Goal: Task Accomplishment & Management: Complete application form

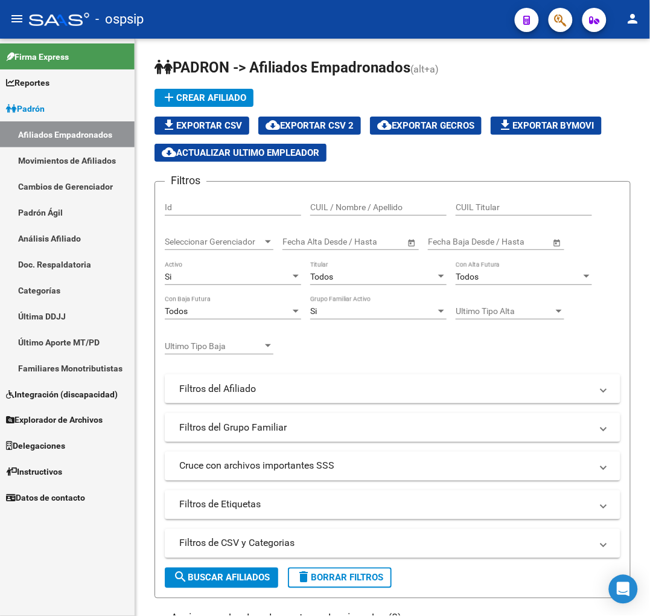
click at [532, 25] on button "button" at bounding box center [527, 20] width 24 height 24
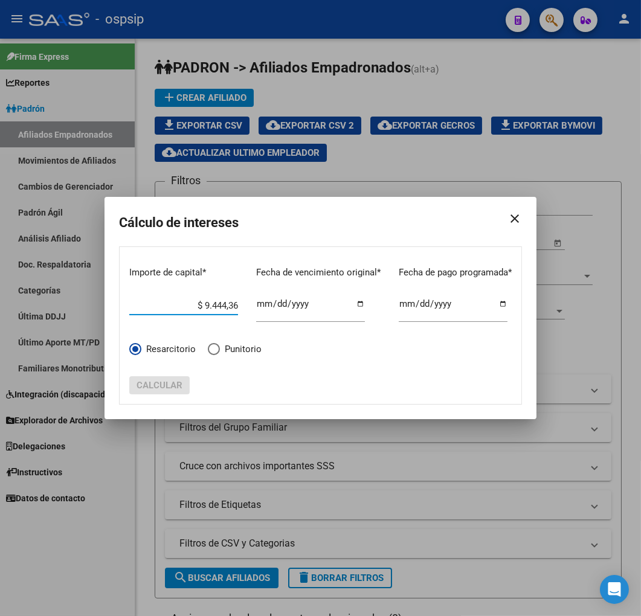
type input "$ 94.443,65"
click at [510, 213] on mat-icon "close" at bounding box center [509, 219] width 24 height 34
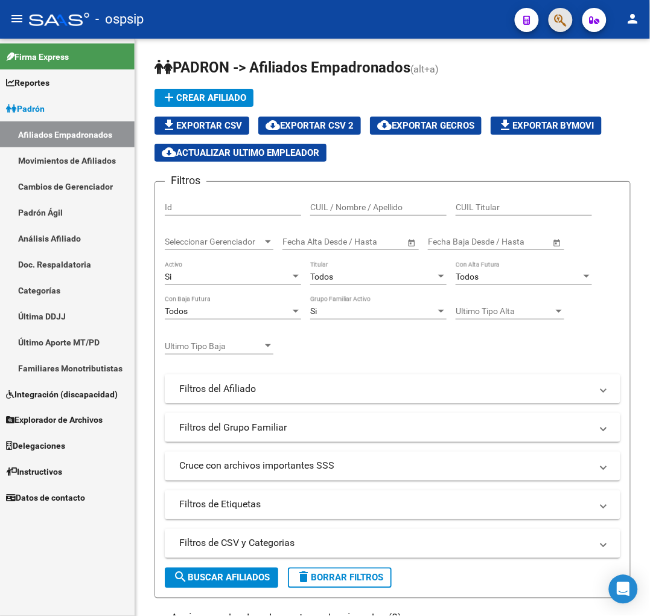
click at [561, 28] on span "button" at bounding box center [561, 20] width 12 height 25
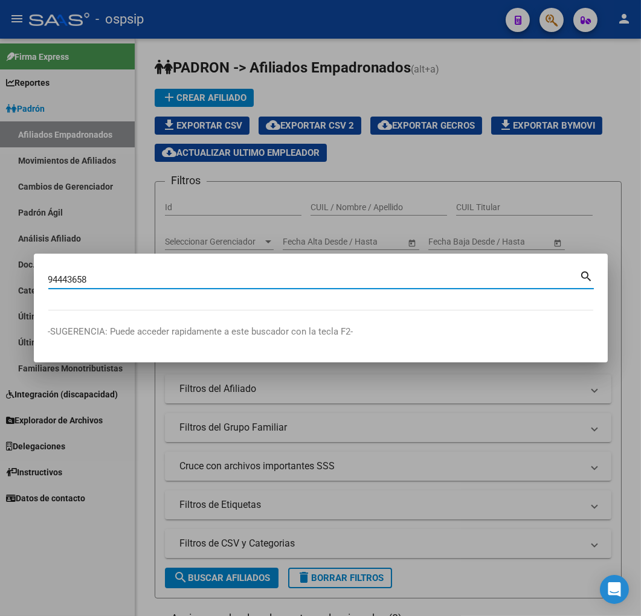
type input "94443658"
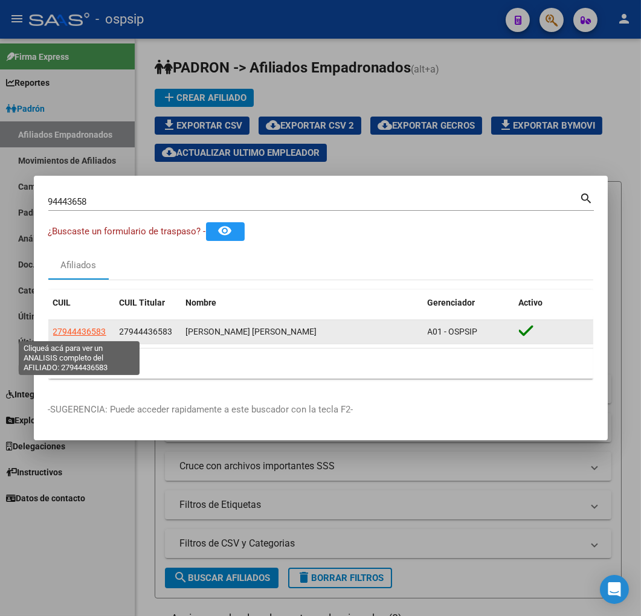
click at [59, 333] on span "27944436583" at bounding box center [79, 332] width 53 height 10
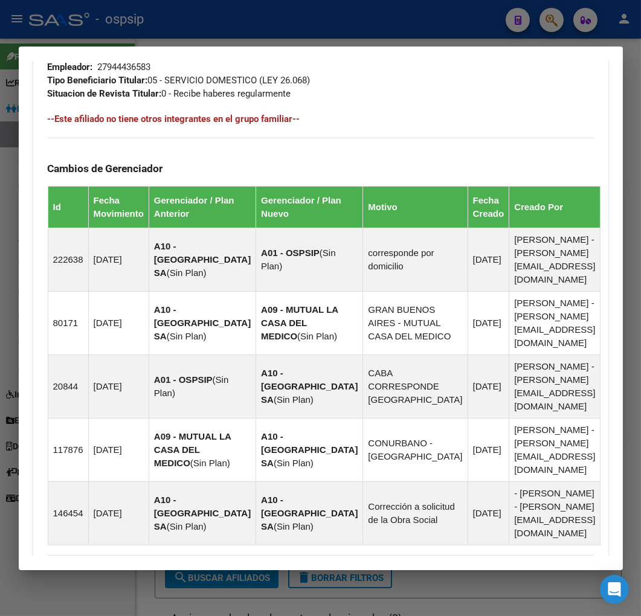
scroll to position [868, 0]
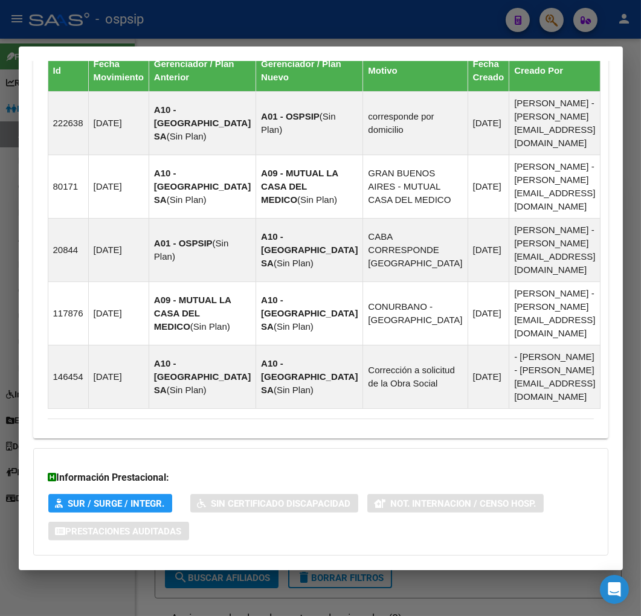
click at [354, 565] on mat-expansion-panel-header "Aportes y Contribuciones del Afiliado: 27944436583" at bounding box center [320, 579] width 575 height 29
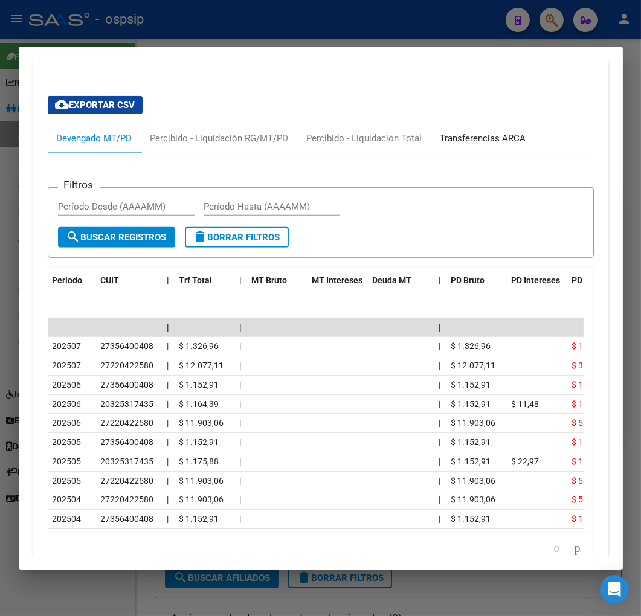
scroll to position [1365, 0]
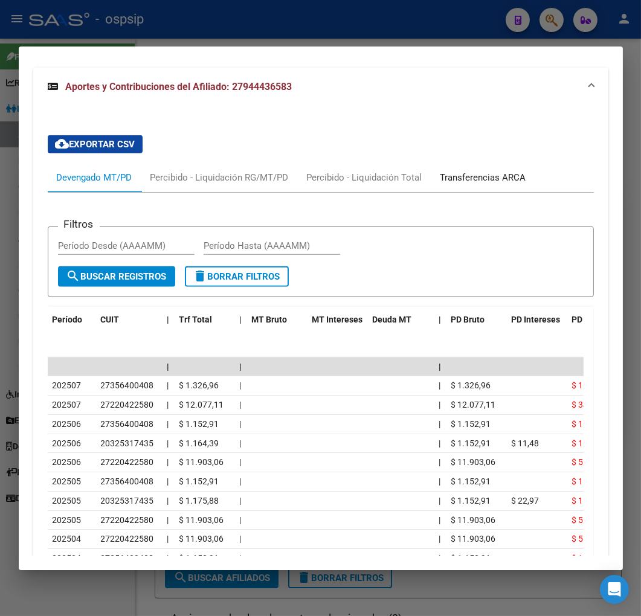
click at [457, 126] on div "cloud_download Exportar CSV Devengado MT/PD Percibido - Liquidación RG/MT/PD Pe…" at bounding box center [321, 369] width 546 height 487
click at [475, 163] on div "Transferencias ARCA" at bounding box center [483, 177] width 104 height 29
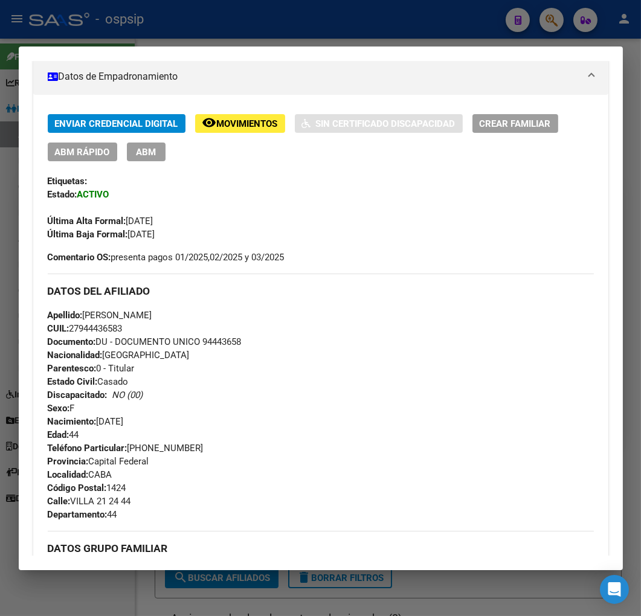
scroll to position [214, 0]
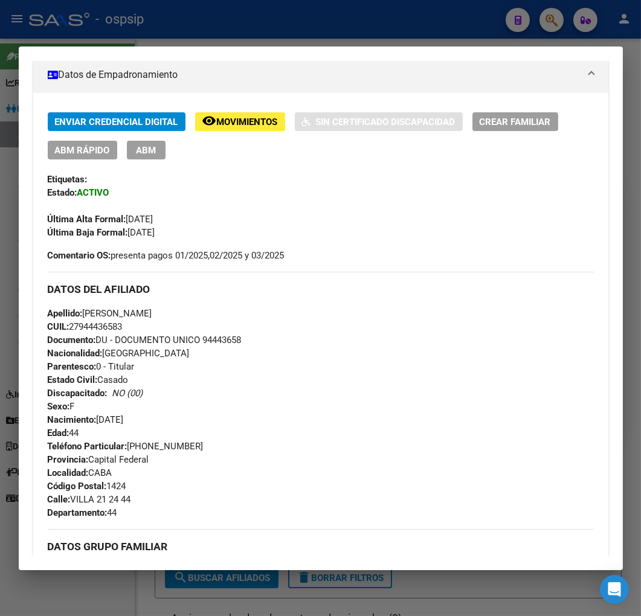
drag, startPoint x: 246, startPoint y: 342, endPoint x: 205, endPoint y: 342, distance: 40.4
click at [205, 342] on div "Apellido: [PERSON_NAME] CUIL: 27944436583 Documento: DU - DOCUMENTO UNICO 94443…" at bounding box center [321, 373] width 546 height 133
copy span "94443658"
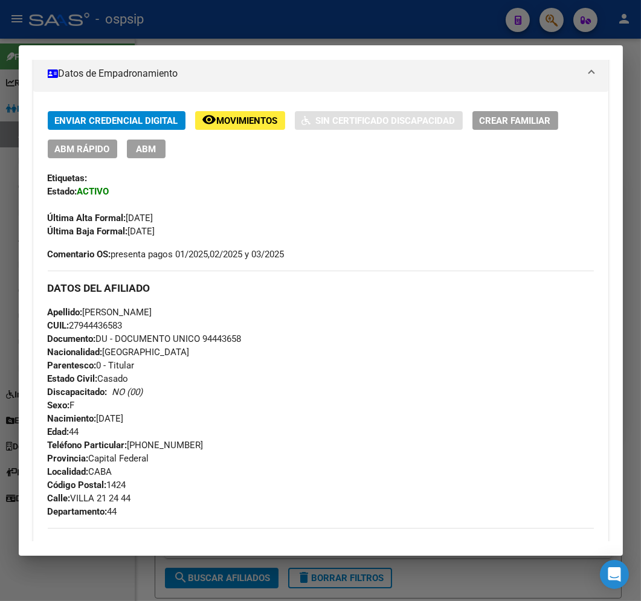
click at [305, 14] on div at bounding box center [320, 300] width 641 height 601
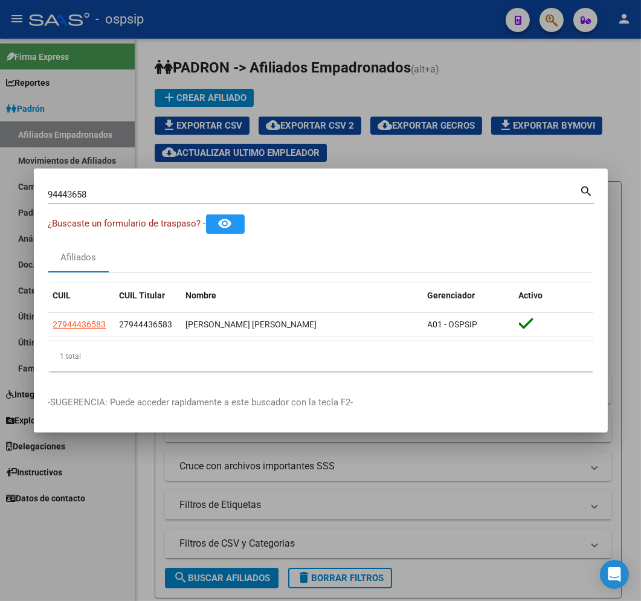
click at [329, 56] on div at bounding box center [320, 300] width 641 height 601
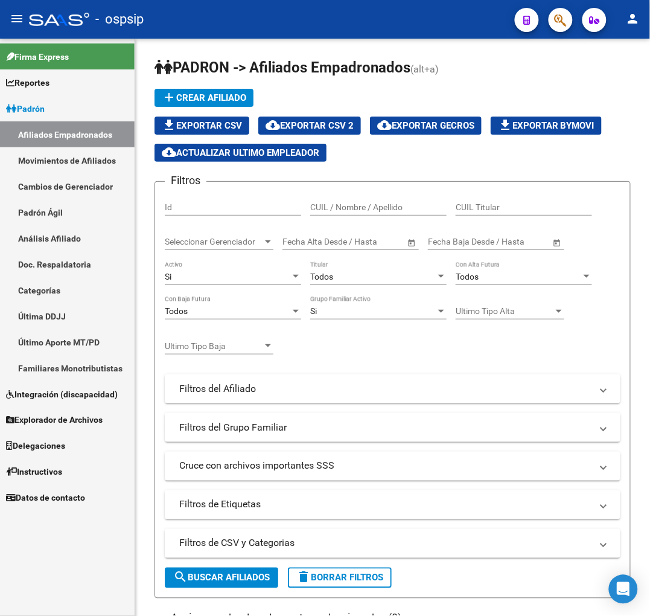
click at [558, 18] on icon "button" at bounding box center [561, 20] width 12 height 14
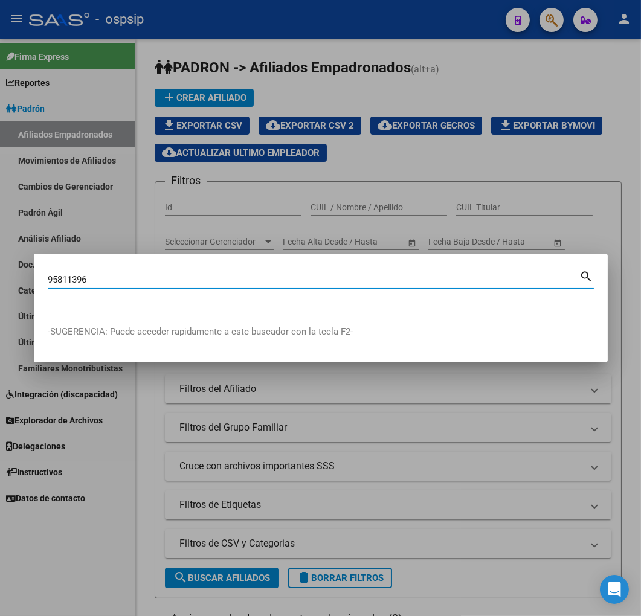
type input "95811396"
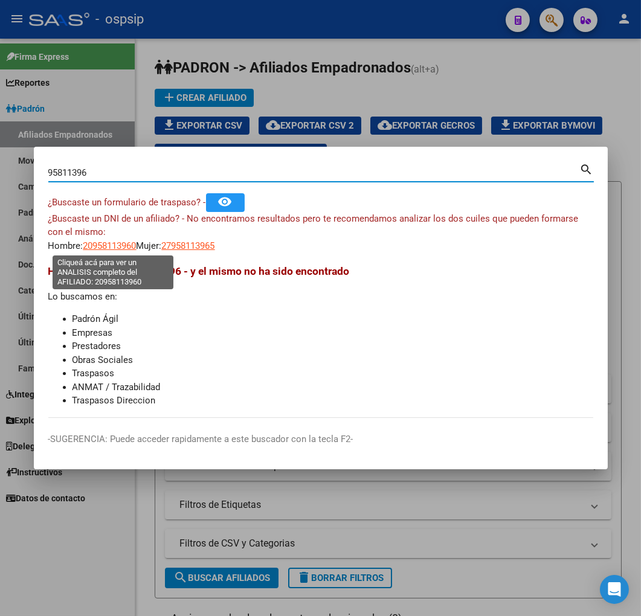
click at [106, 249] on span "20958113960" at bounding box center [109, 245] width 53 height 11
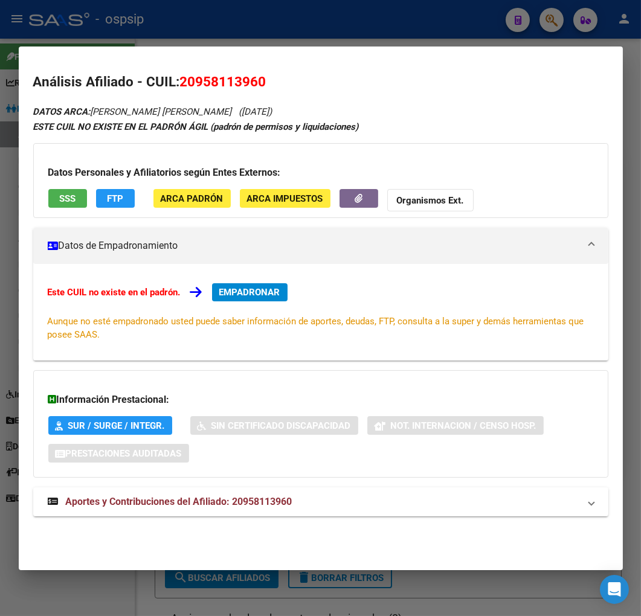
click at [357, 39] on div at bounding box center [320, 308] width 641 height 616
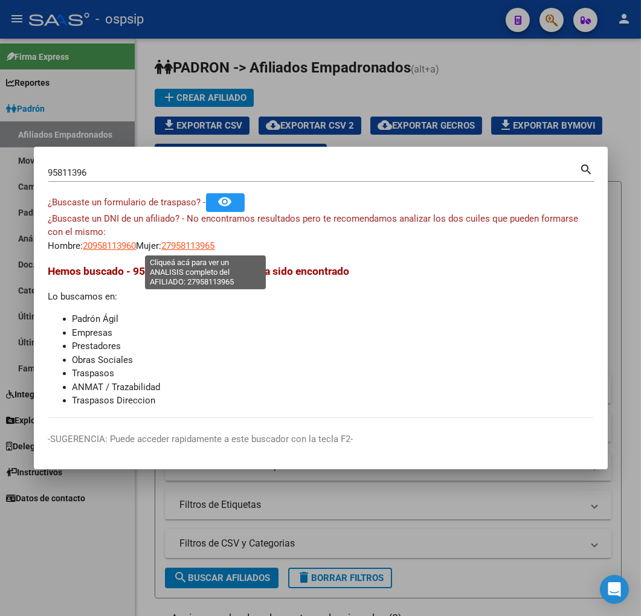
click at [209, 245] on span "27958113965" at bounding box center [188, 245] width 53 height 11
type textarea "27958113965"
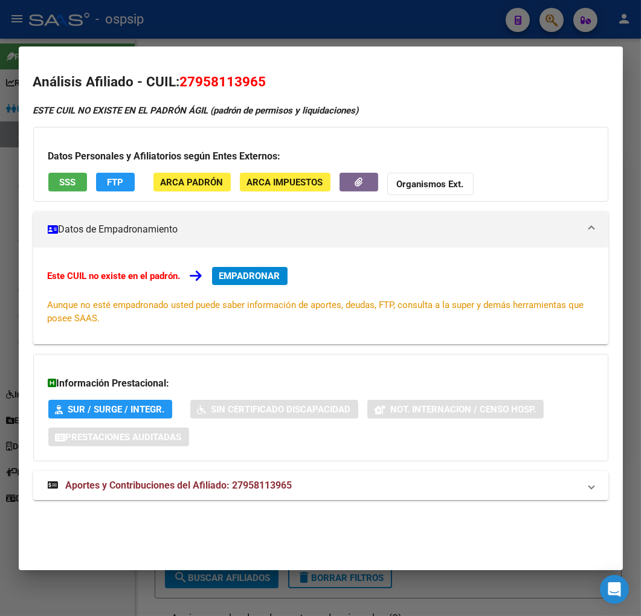
click at [366, 36] on div at bounding box center [320, 308] width 641 height 616
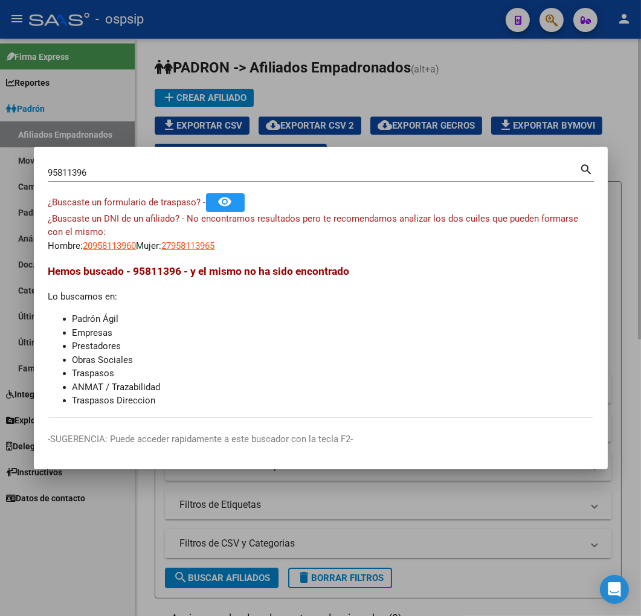
click at [357, 45] on div at bounding box center [320, 308] width 641 height 616
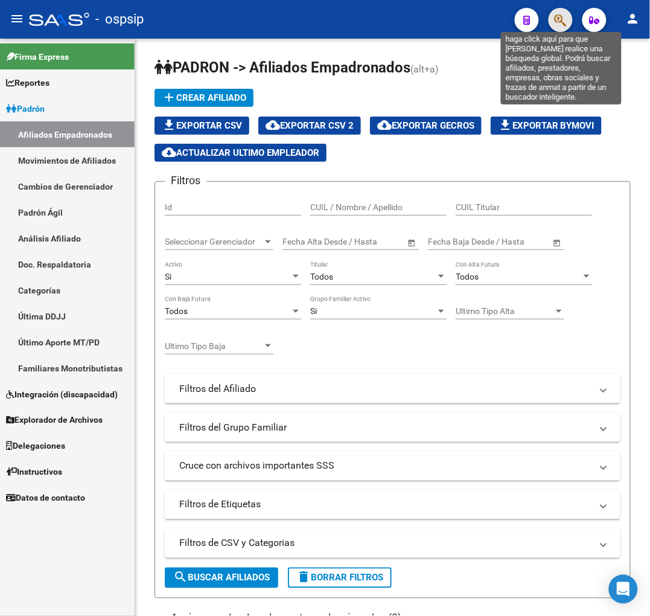
click at [559, 27] on icon "button" at bounding box center [561, 20] width 12 height 14
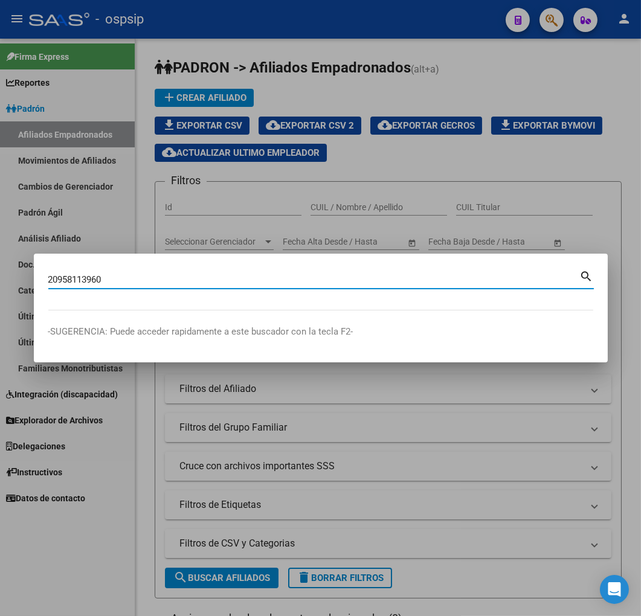
type input "20958113960"
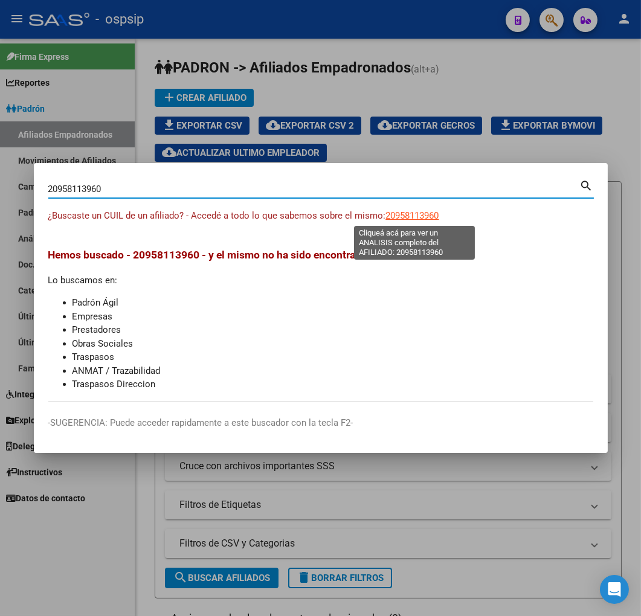
click at [412, 213] on span "20958113960" at bounding box center [412, 215] width 53 height 11
type textarea "20958113960"
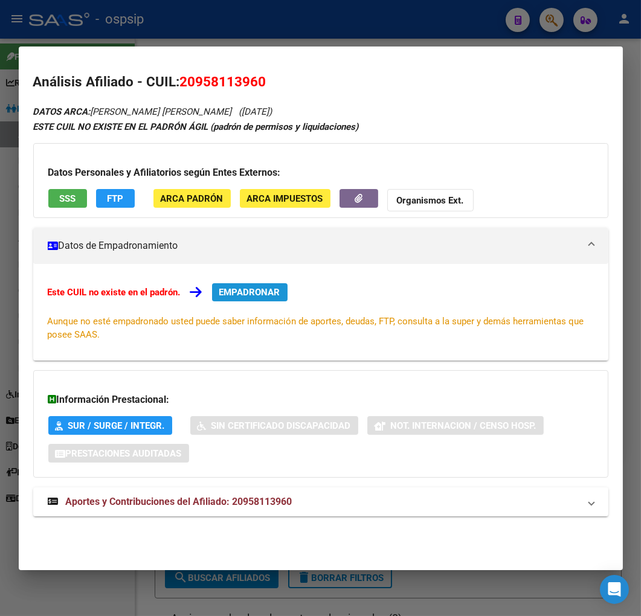
click at [267, 287] on span "EMPADRONAR" at bounding box center [249, 292] width 61 height 11
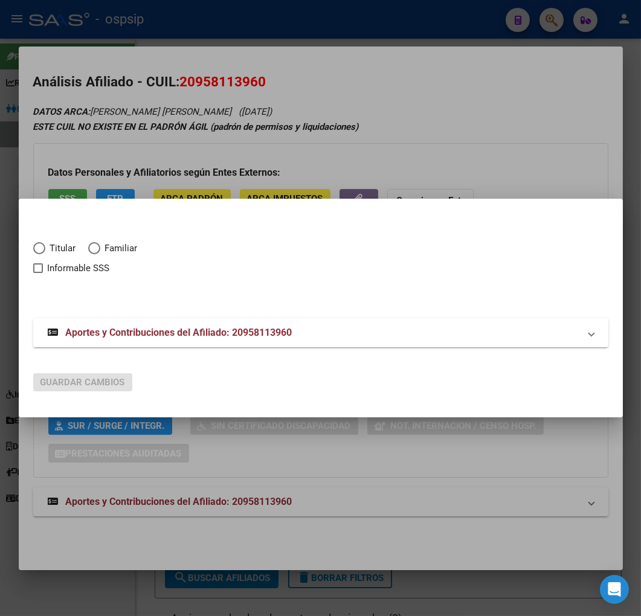
click at [41, 244] on span "Elija una opción" at bounding box center [39, 248] width 12 height 12
click at [41, 244] on input "Titular" at bounding box center [39, 248] width 12 height 12
radio input "true"
checkbox input "true"
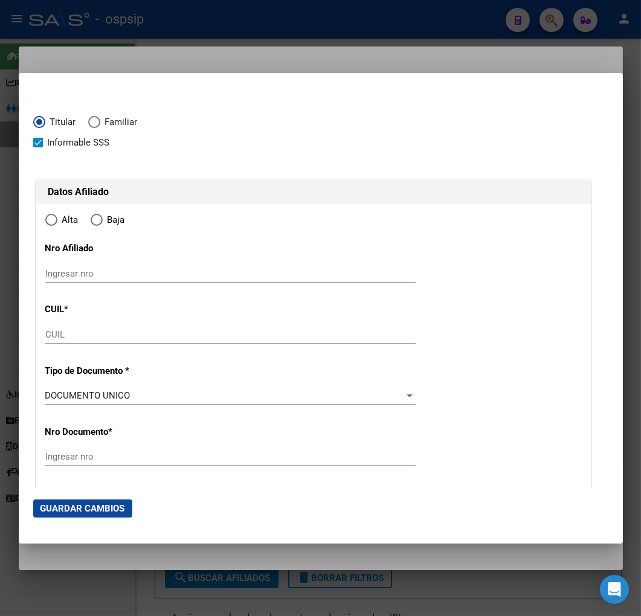
type input "20-95811396-0"
type input "95811396"
type input "[PERSON_NAME]"
type input "[DATE]"
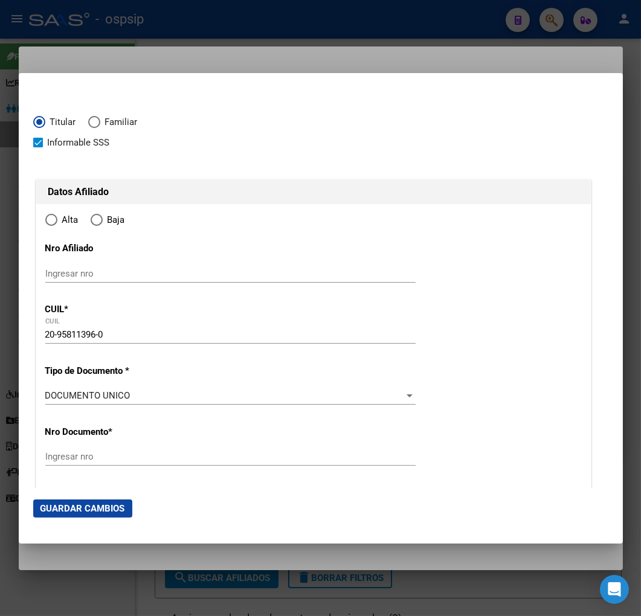
type input "CABA"
type input "1414"
type input "SERRANO"
type input "1474"
type input "6"
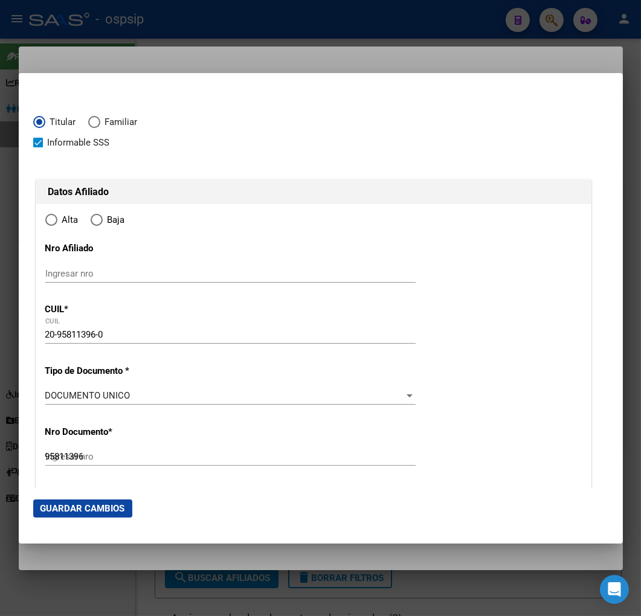
radio input "true"
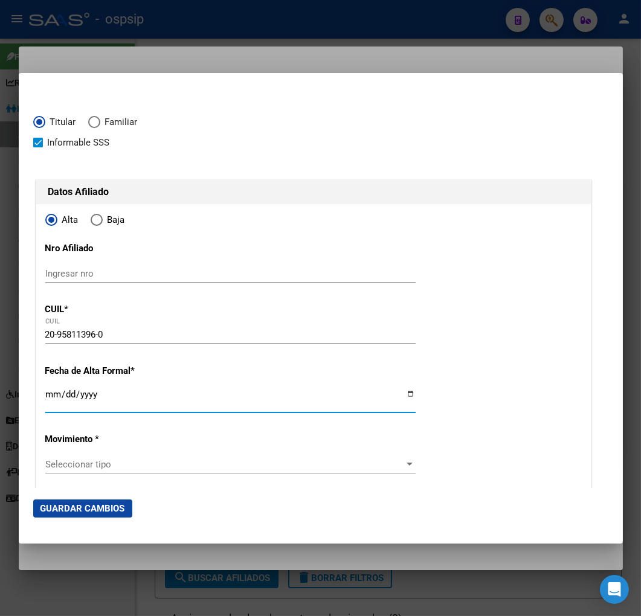
click at [46, 391] on input "Ingresar fecha" at bounding box center [230, 398] width 370 height 19
type input "[DATE]"
click at [243, 468] on span "Seleccionar tipo" at bounding box center [224, 464] width 359 height 11
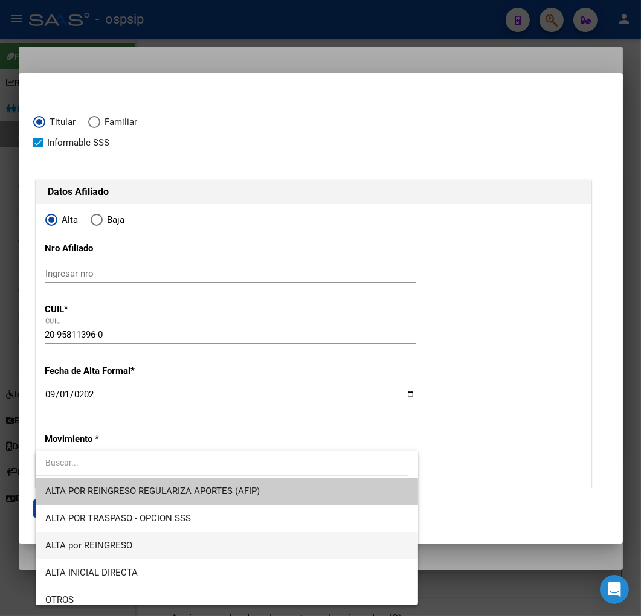
click at [233, 551] on span "ALTA por REINGRESO" at bounding box center [226, 545] width 363 height 27
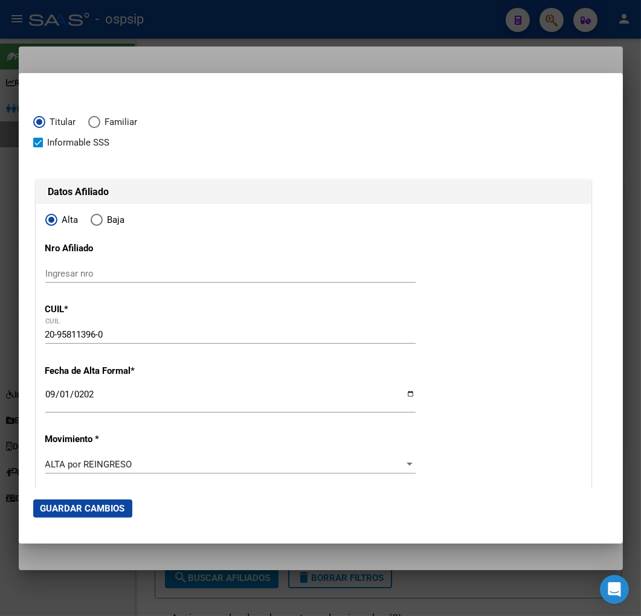
click at [222, 473] on div "ALTA por REINGRESO Seleccionar tipo" at bounding box center [230, 470] width 370 height 30
click at [222, 465] on div "ALTA por REINGRESO" at bounding box center [224, 464] width 359 height 11
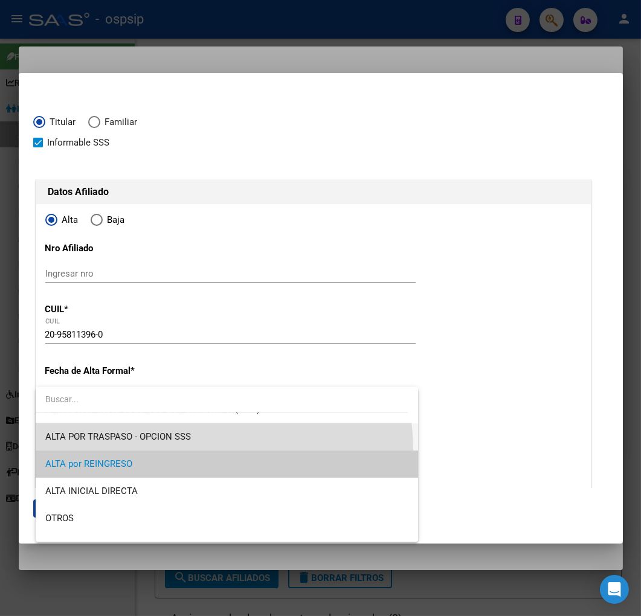
click at [223, 448] on span "ALTA POR TRASPASO - OPCION SSS" at bounding box center [226, 436] width 363 height 27
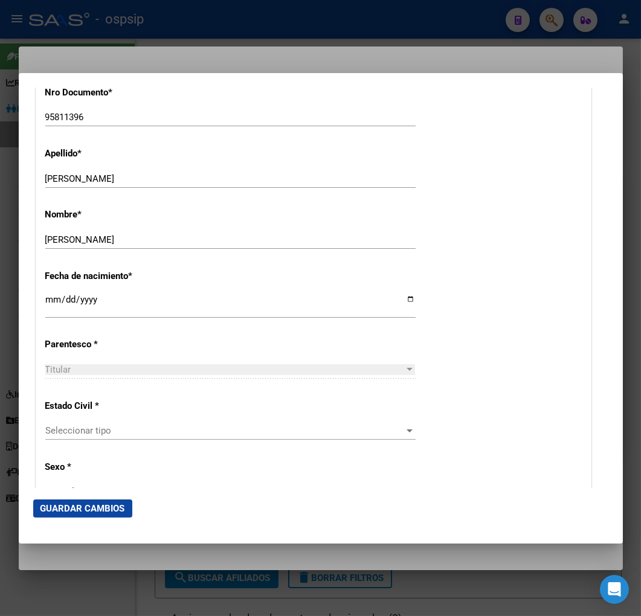
scroll to position [536, 0]
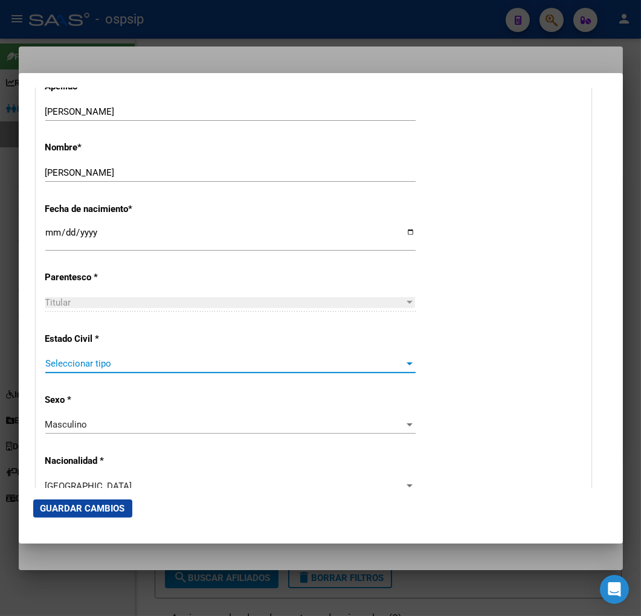
click at [177, 361] on span "Seleccionar tipo" at bounding box center [224, 363] width 359 height 11
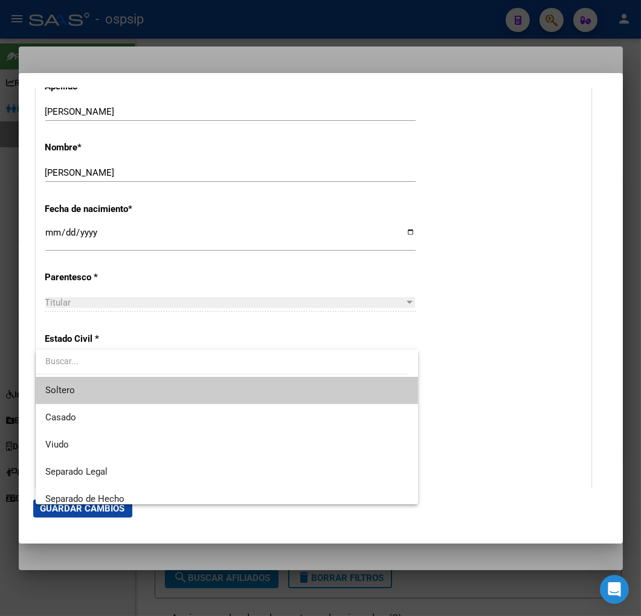
click at [193, 392] on span "Soltero" at bounding box center [226, 390] width 363 height 27
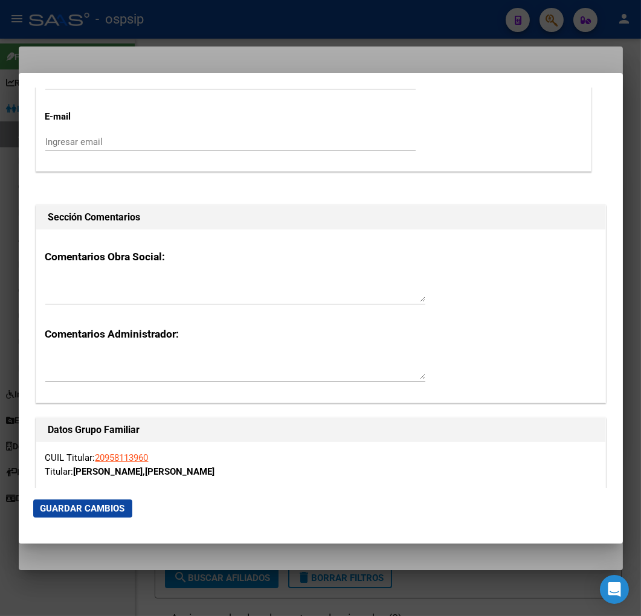
scroll to position [2079, 0]
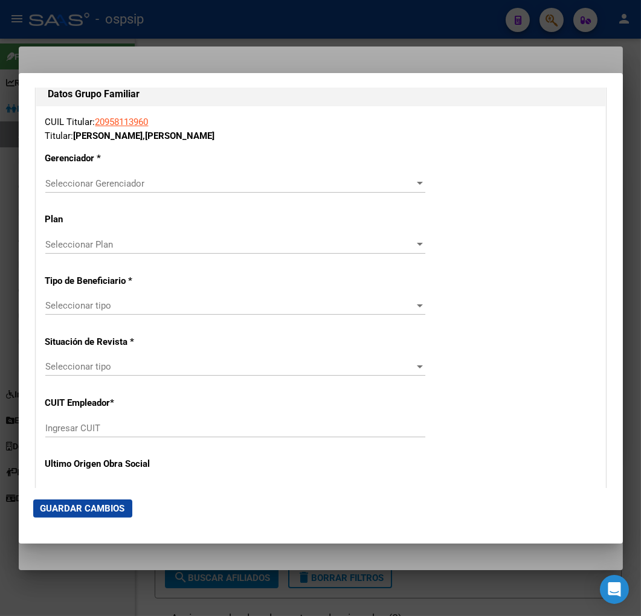
click at [191, 179] on span "Seleccionar Gerenciador" at bounding box center [229, 183] width 369 height 11
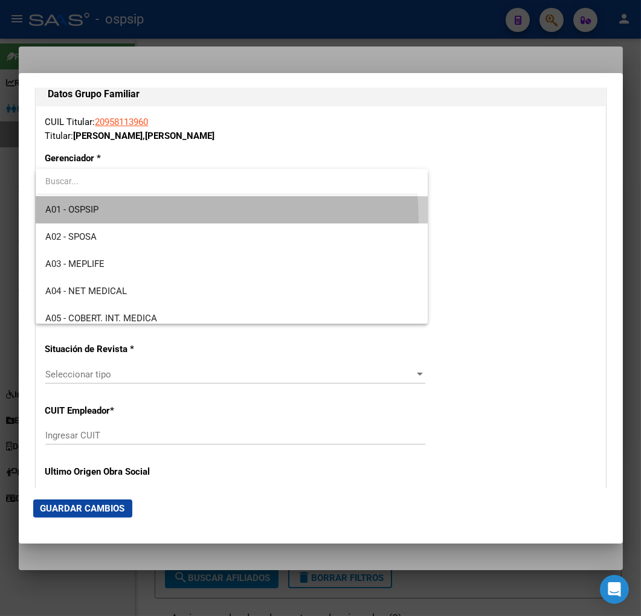
click at [191, 218] on span "A01 - OSPSIP" at bounding box center [231, 209] width 373 height 27
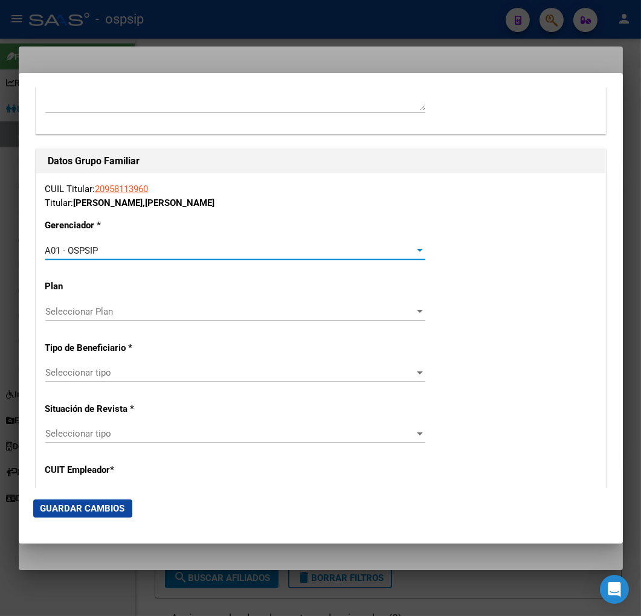
scroll to position [2213, 0]
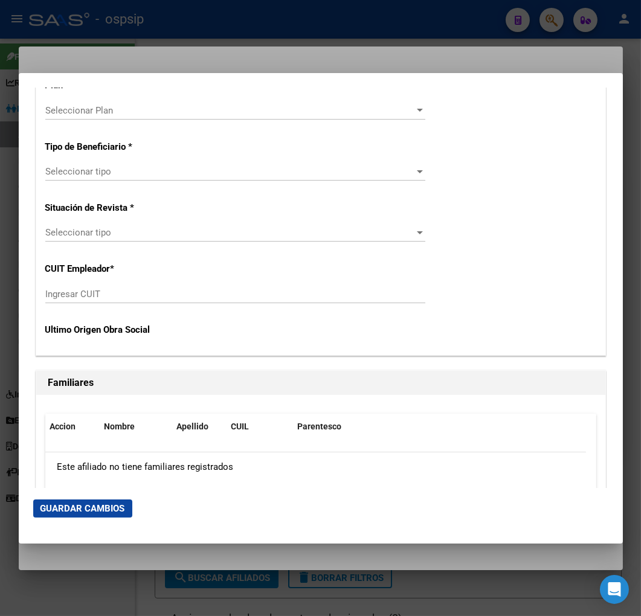
click at [190, 162] on div "Seleccionar tipo Seleccionar tipo" at bounding box center [235, 171] width 380 height 18
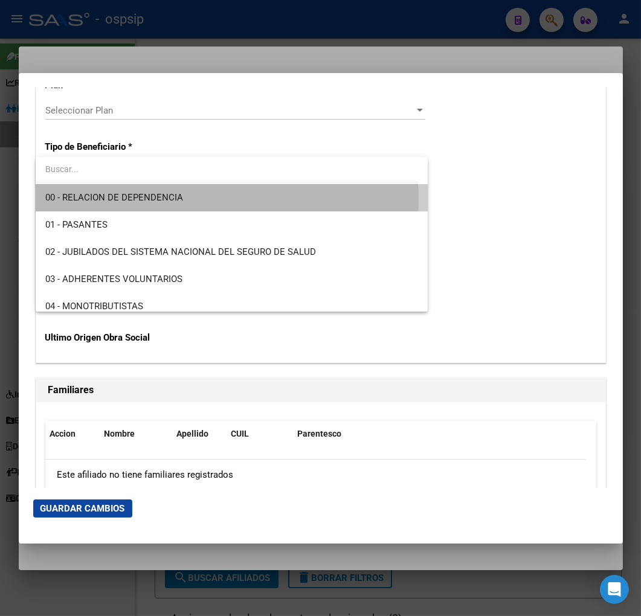
click at [200, 200] on span "00 - RELACION DE DEPENDENCIA" at bounding box center [231, 197] width 373 height 27
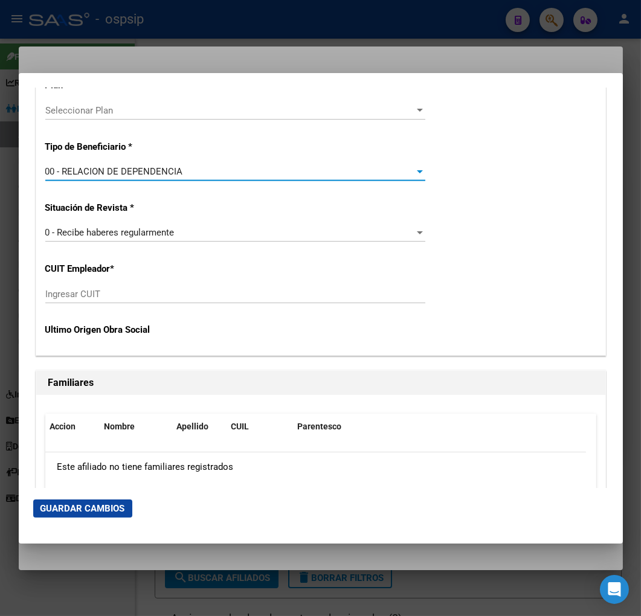
type input "30-71446731-6"
click at [80, 503] on span "Guardar Cambios" at bounding box center [82, 508] width 85 height 11
click at [178, 36] on div at bounding box center [320, 308] width 641 height 616
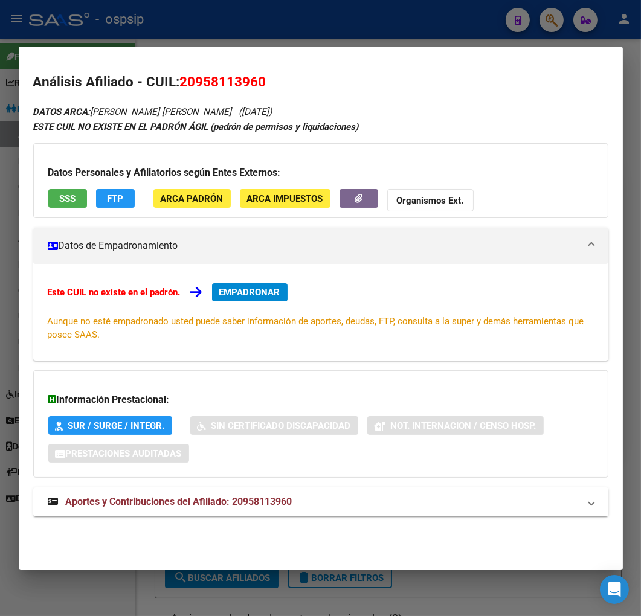
click at [380, 13] on div at bounding box center [320, 308] width 641 height 616
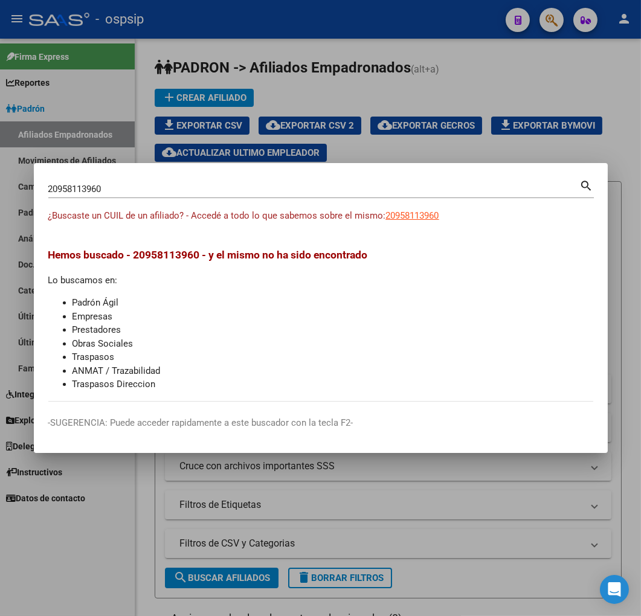
click at [414, 148] on div at bounding box center [320, 308] width 641 height 616
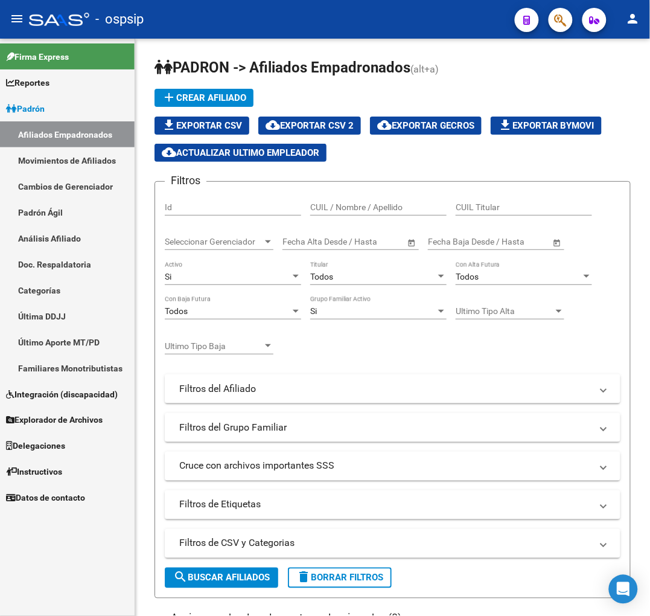
click at [554, 21] on button "button" at bounding box center [561, 20] width 24 height 24
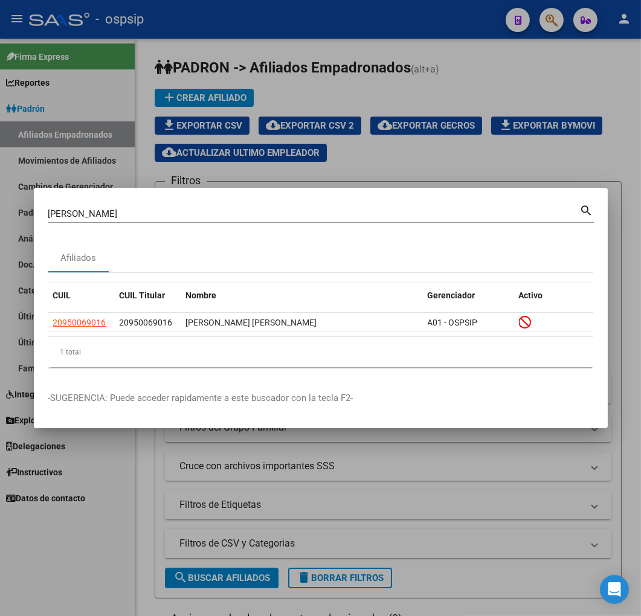
click at [590, 214] on mat-icon "search" at bounding box center [587, 209] width 14 height 14
click at [584, 213] on mat-icon "search" at bounding box center [587, 209] width 14 height 14
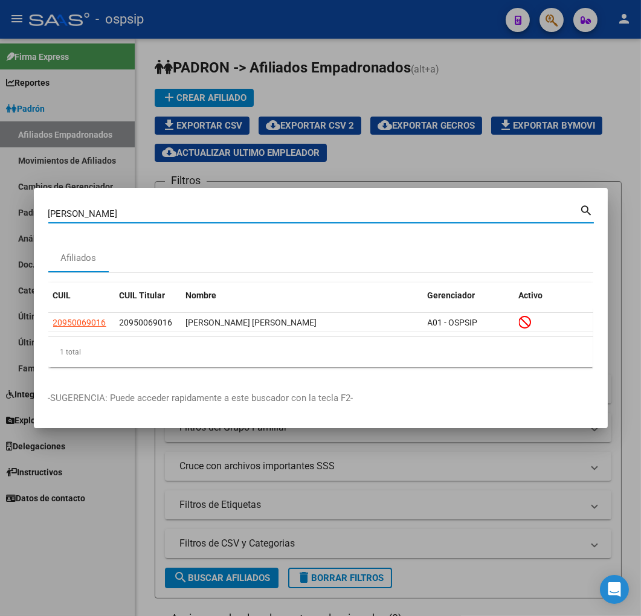
click at [145, 215] on input "[PERSON_NAME]" at bounding box center [313, 213] width 531 height 11
type input "[PERSON_NAME]"
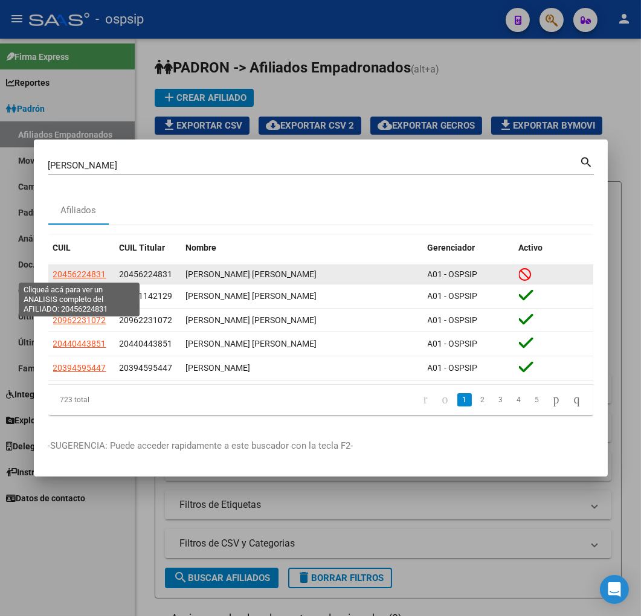
click at [85, 273] on span "20456224831" at bounding box center [79, 274] width 53 height 10
type textarea "20456224831"
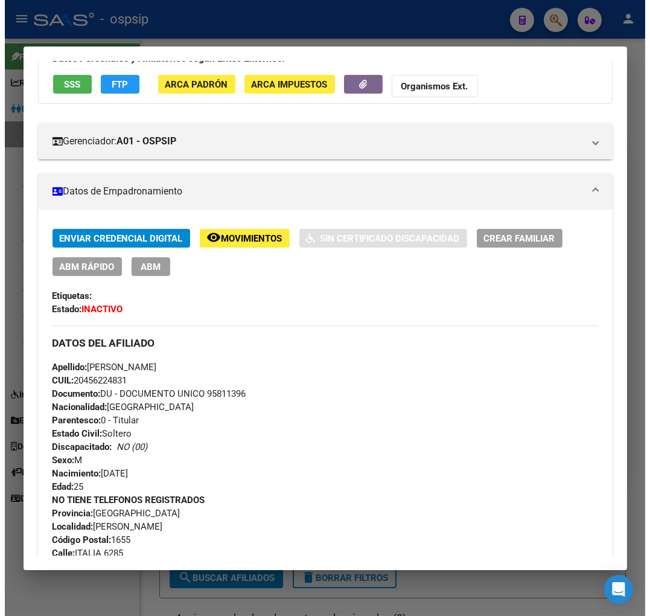
scroll to position [201, 0]
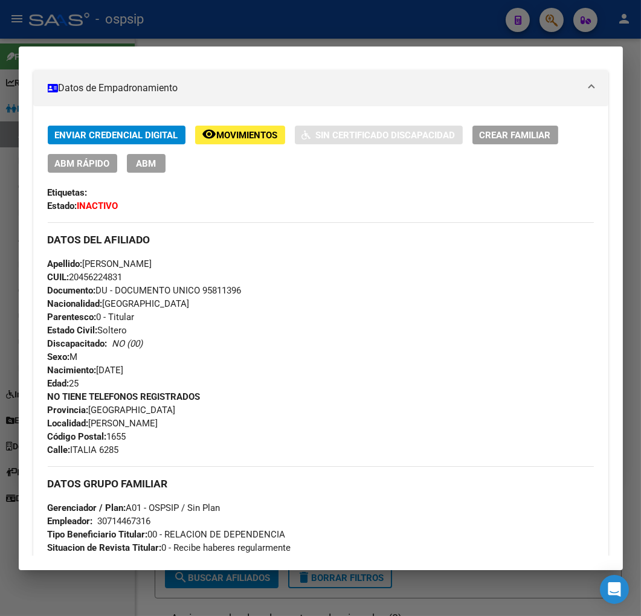
click at [251, 137] on span "Movimientos" at bounding box center [247, 135] width 61 height 11
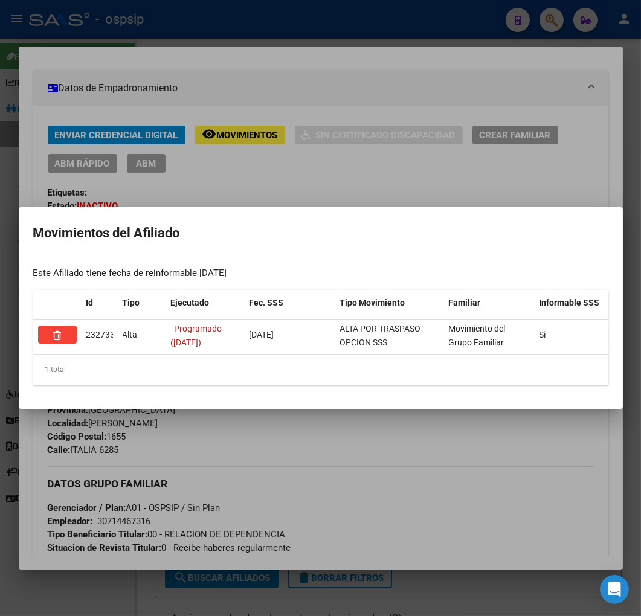
click at [400, 436] on div at bounding box center [320, 308] width 641 height 616
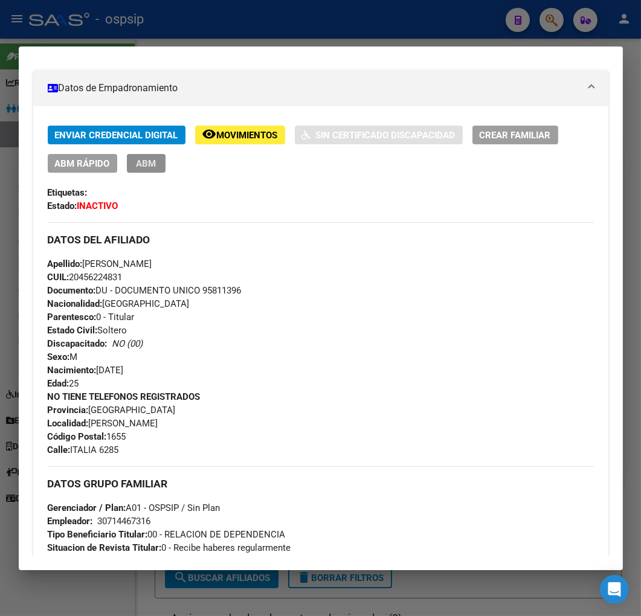
click at [154, 167] on span "ABM" at bounding box center [146, 163] width 20 height 11
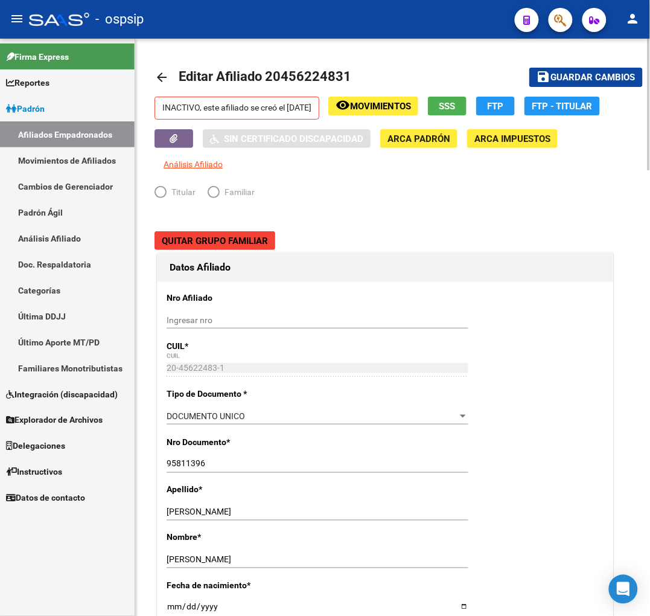
radio input "true"
type input "30-71446731-6"
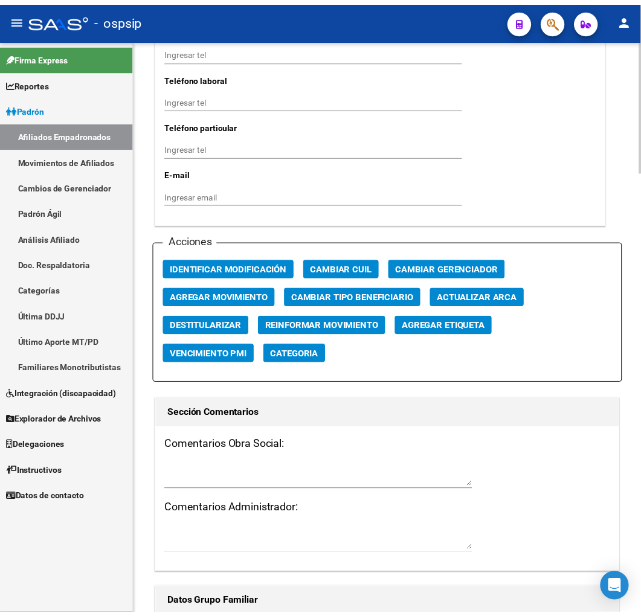
scroll to position [1274, 0]
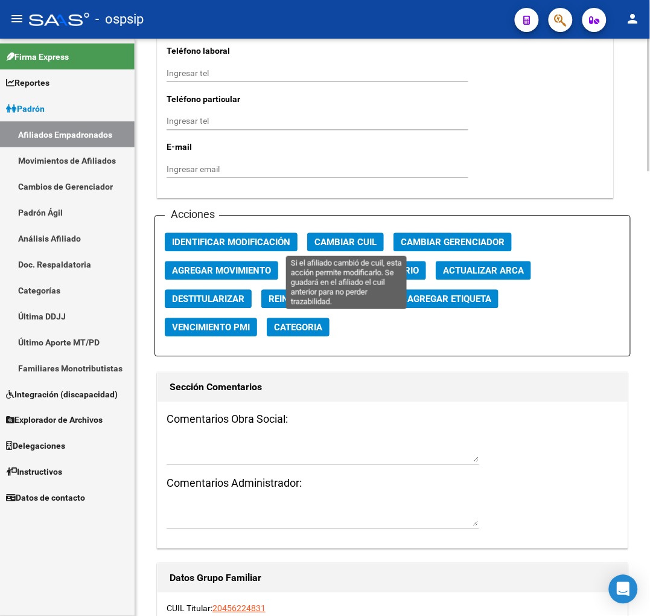
click at [357, 237] on span "Cambiar CUIL" at bounding box center [346, 242] width 62 height 11
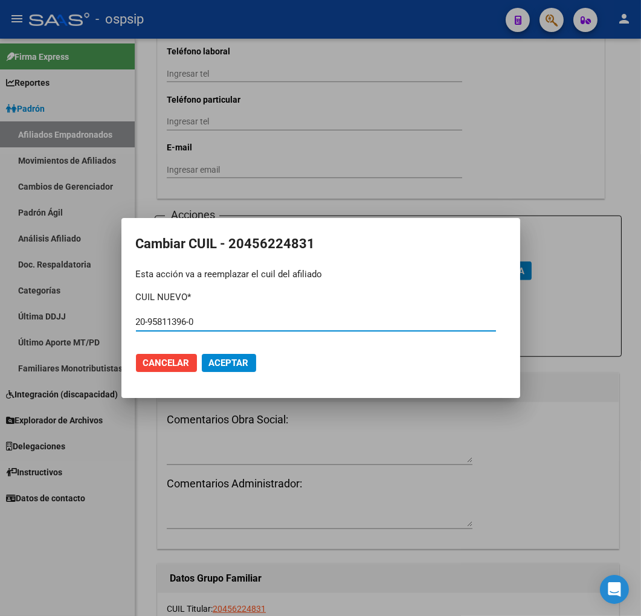
type input "20-95811396-0"
click at [230, 370] on button "Aceptar" at bounding box center [229, 363] width 54 height 18
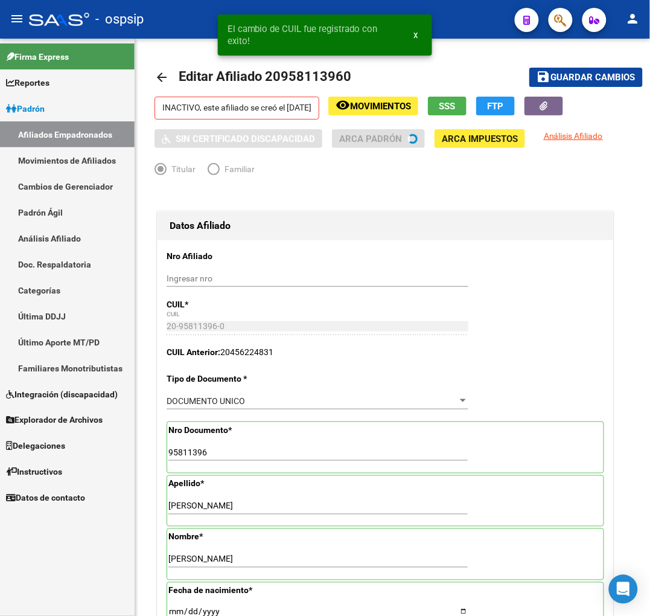
type input "[PERSON_NAME]"
type input "[DATE]"
type input "CABA"
type input "1414"
type input "SERRANO"
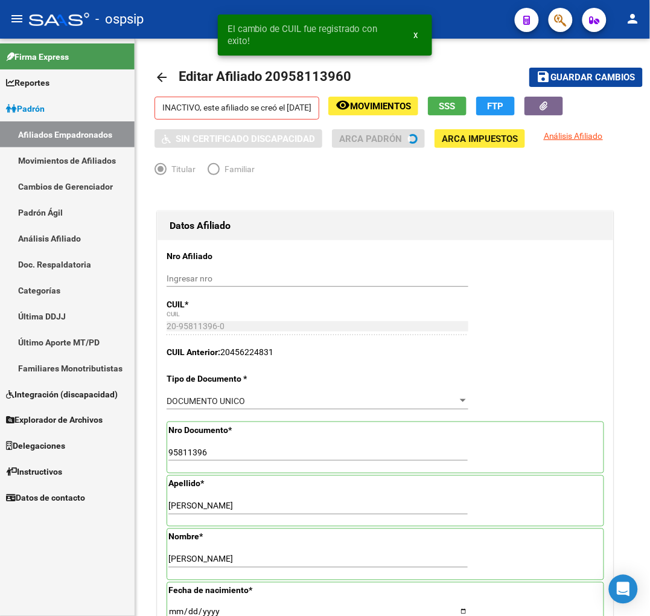
type input "1474"
type input "6"
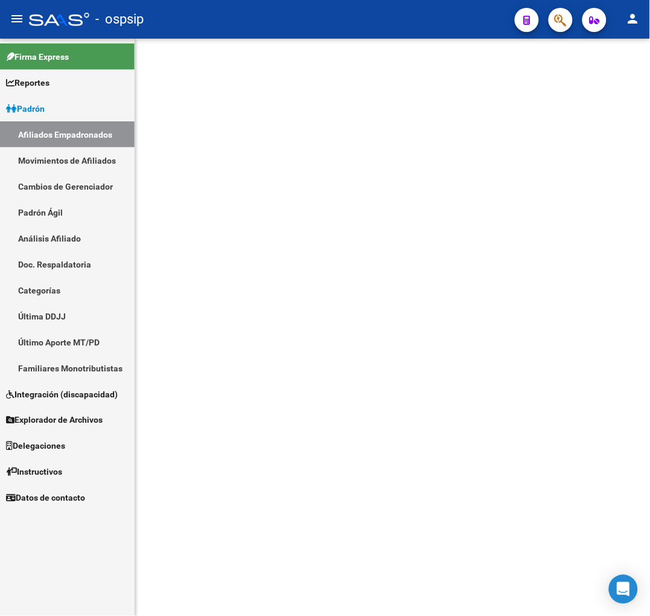
drag, startPoint x: 235, startPoint y: 366, endPoint x: 244, endPoint y: 377, distance: 14.2
click at [236, 366] on mat-sidenav-content at bounding box center [392, 327] width 515 height 577
click at [55, 98] on link "Padrón" at bounding box center [67, 108] width 135 height 26
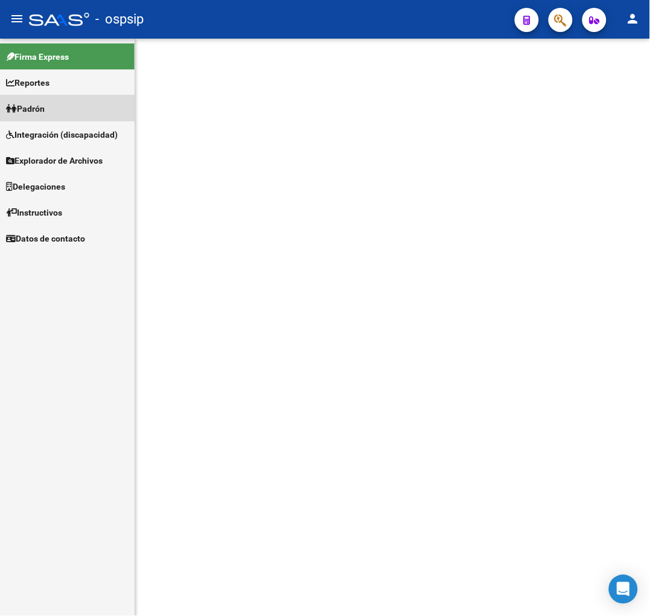
click at [63, 116] on link "Padrón" at bounding box center [67, 108] width 135 height 26
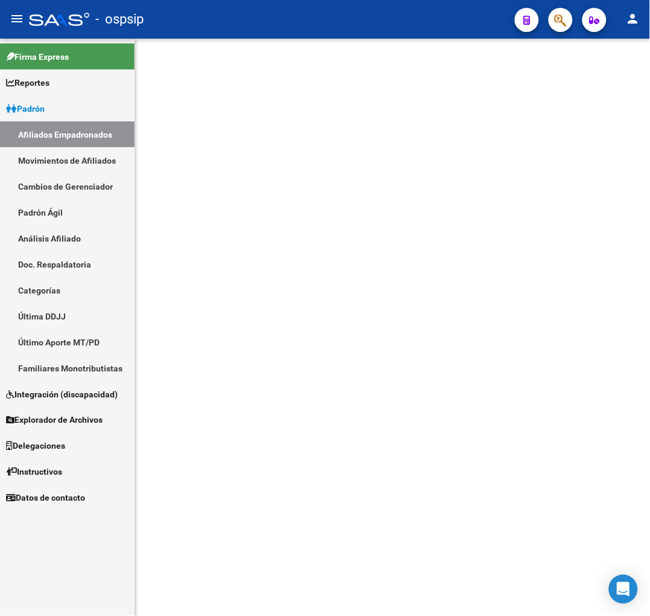
click at [67, 149] on link "Movimientos de Afiliados" at bounding box center [67, 160] width 135 height 26
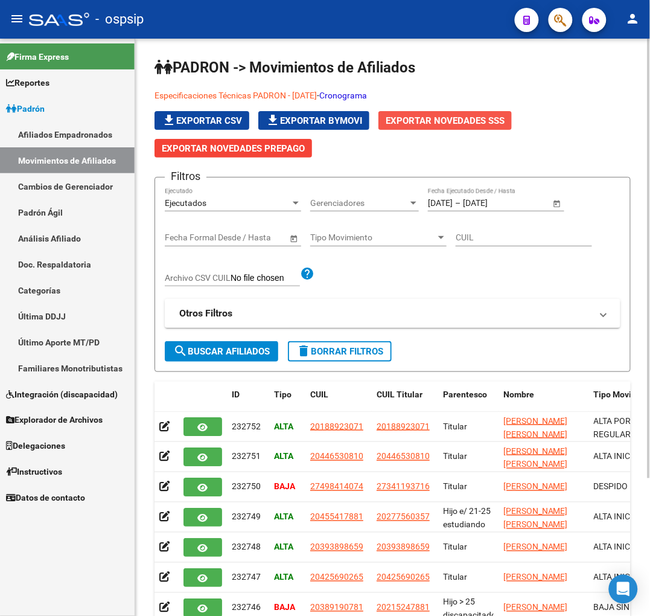
click at [426, 126] on span "Exportar Novedades SSS" at bounding box center [445, 120] width 119 height 11
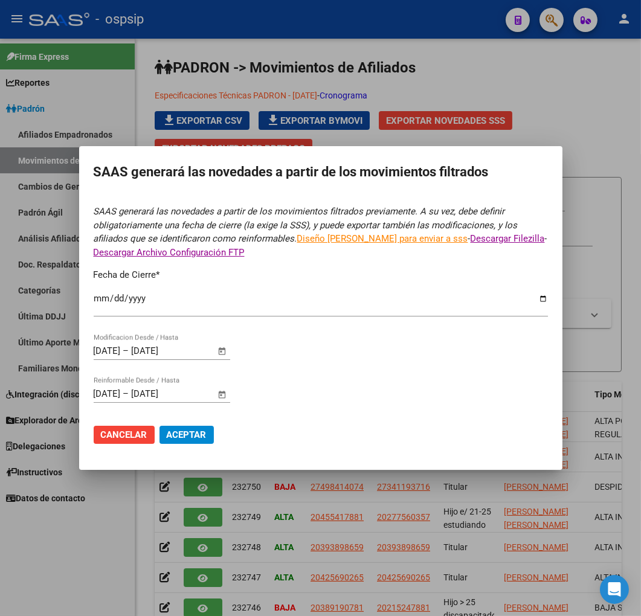
click at [489, 45] on div at bounding box center [320, 308] width 641 height 616
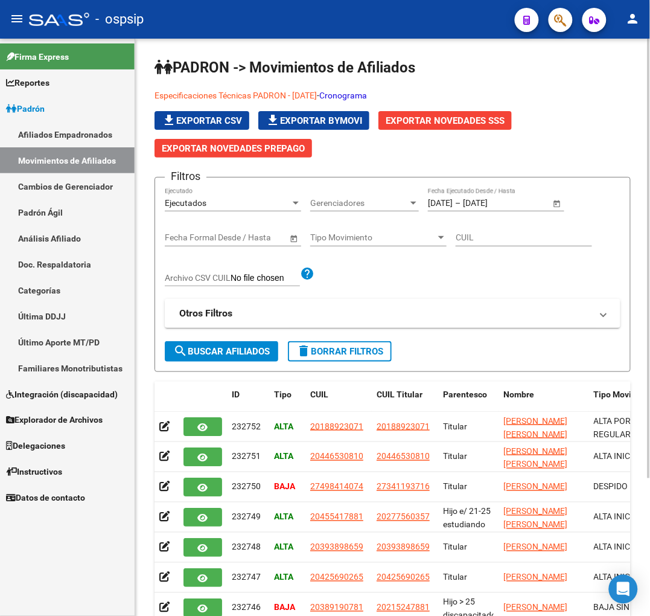
click at [372, 101] on p "Especificaciones Técnicas PADRON - [DATE] - Cronograma" at bounding box center [393, 95] width 476 height 13
click at [367, 98] on link "Cronograma" at bounding box center [343, 96] width 48 height 10
click at [554, 14] on button "button" at bounding box center [561, 20] width 24 height 24
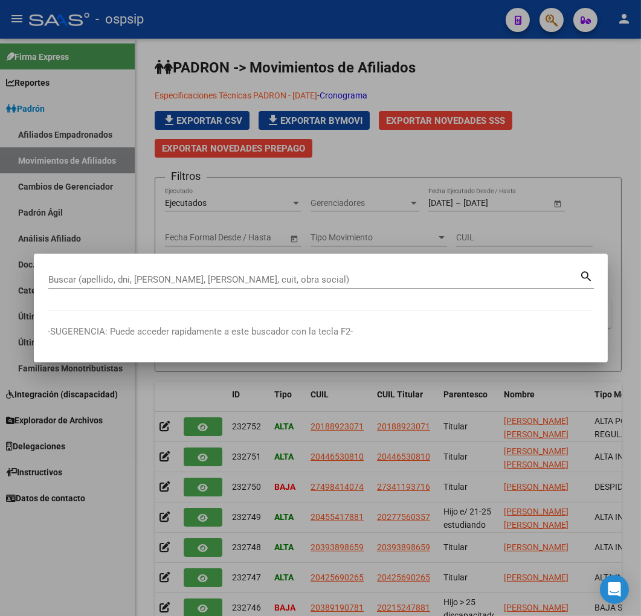
click at [235, 281] on input "Buscar (apellido, dni, [PERSON_NAME], [PERSON_NAME], cuit, obra social)" at bounding box center [313, 279] width 531 height 11
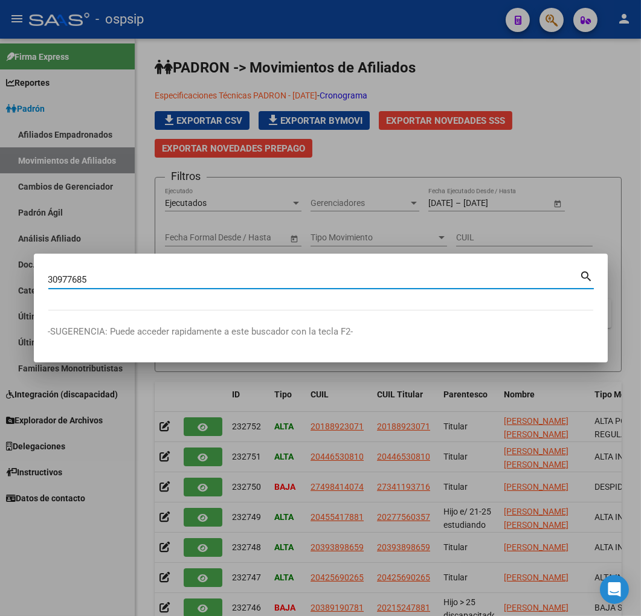
type input "30977685"
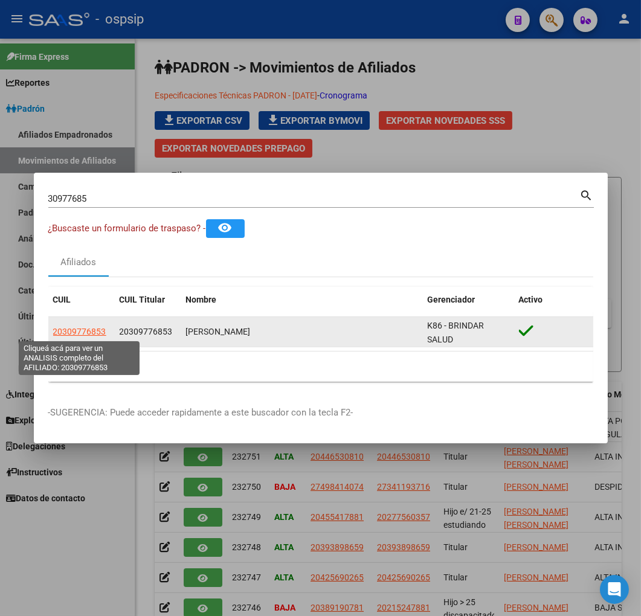
click at [81, 328] on span "20309776853" at bounding box center [79, 332] width 53 height 10
type textarea "20309776853"
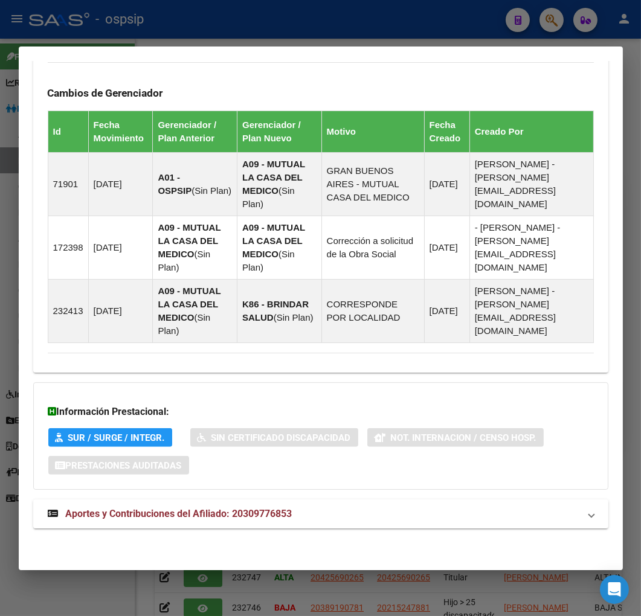
scroll to position [807, 0]
drag, startPoint x: 351, startPoint y: 523, endPoint x: 379, endPoint y: 500, distance: 35.9
click at [351, 520] on mat-expansion-panel-header "Aportes y Contribuciones del Afiliado: 20309776853" at bounding box center [320, 513] width 575 height 29
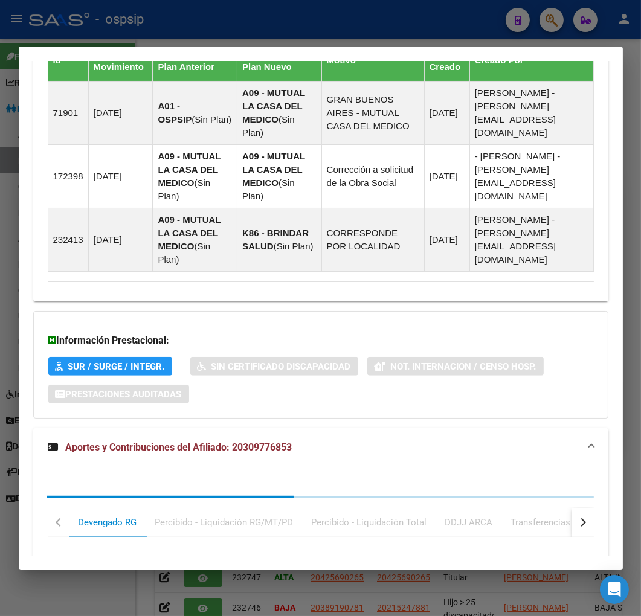
scroll to position [1135, 0]
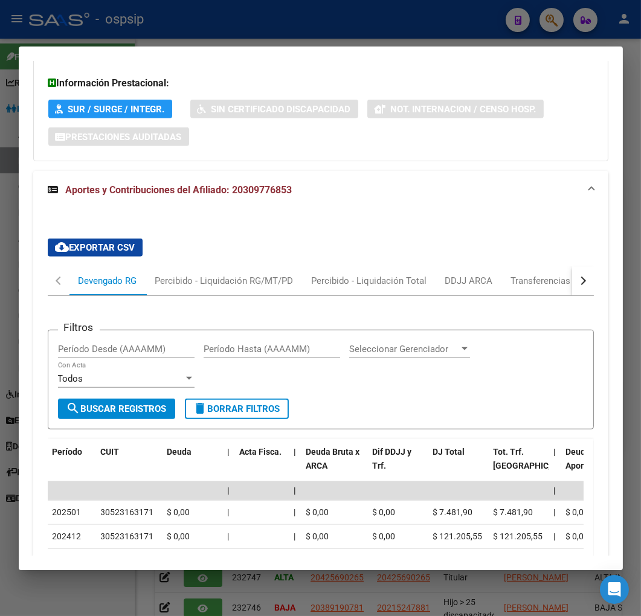
click at [572, 281] on button "button" at bounding box center [583, 280] width 22 height 29
click at [523, 290] on div "ARCA Relaciones Laborales" at bounding box center [499, 280] width 131 height 29
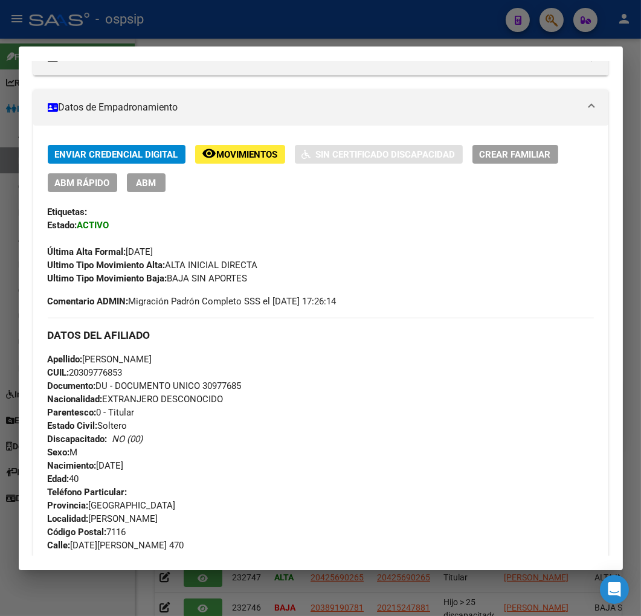
scroll to position [50, 0]
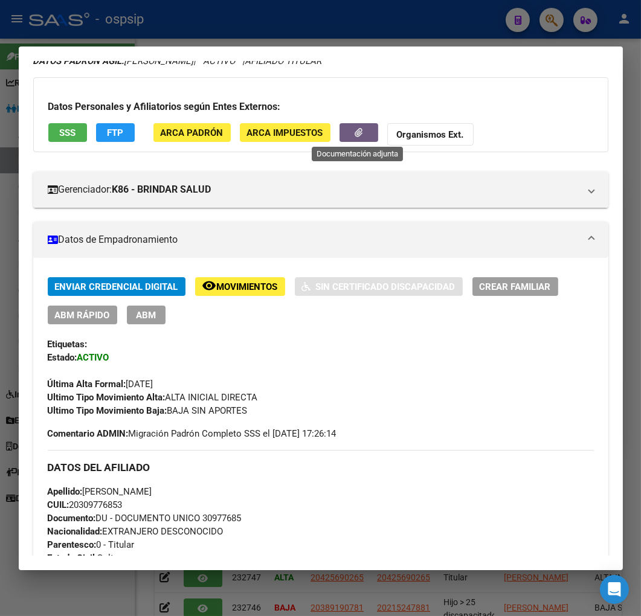
click at [354, 130] on icon "button" at bounding box center [358, 132] width 8 height 9
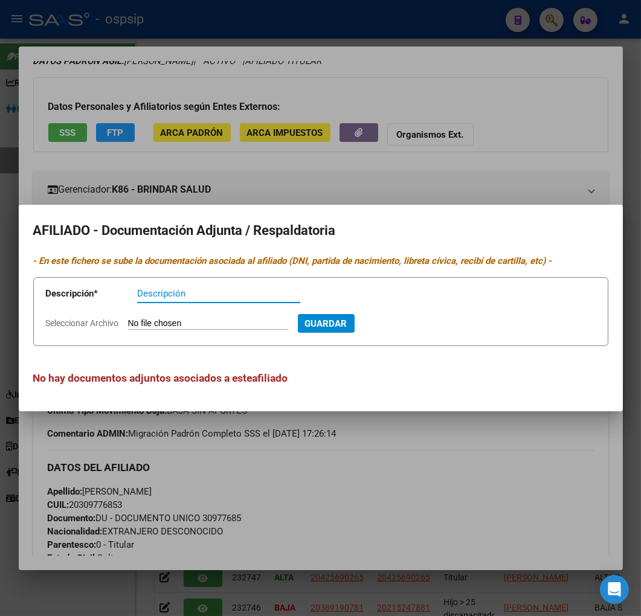
click at [365, 529] on div at bounding box center [320, 308] width 641 height 616
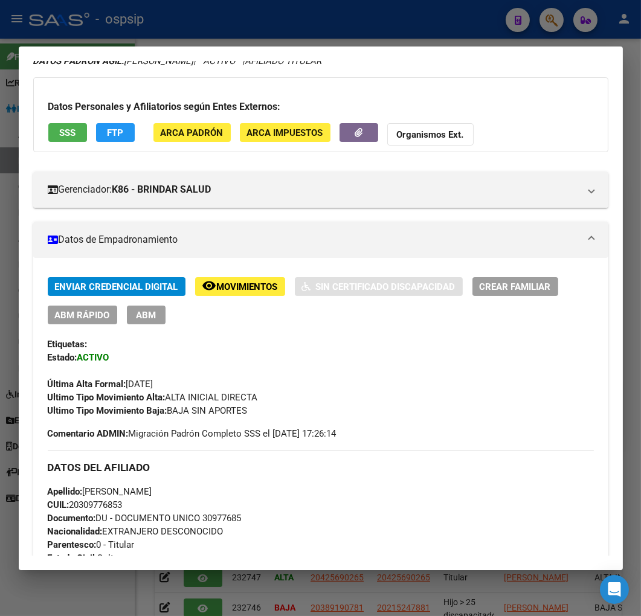
click at [377, 21] on div at bounding box center [320, 308] width 641 height 616
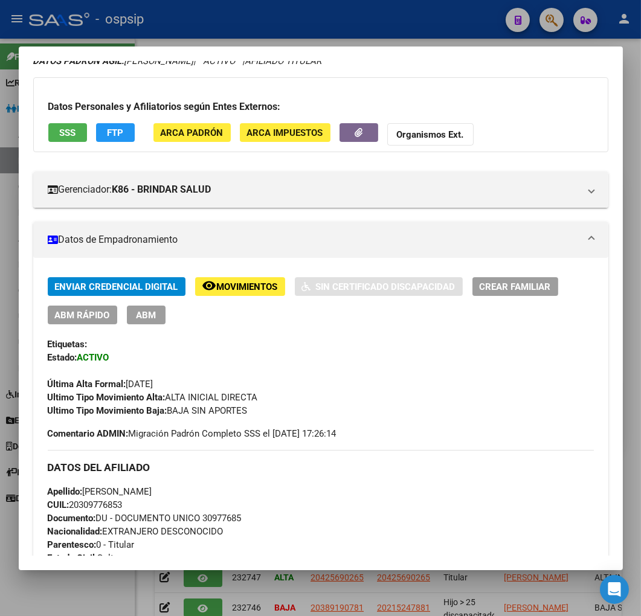
click at [377, 21] on div at bounding box center [320, 308] width 641 height 616
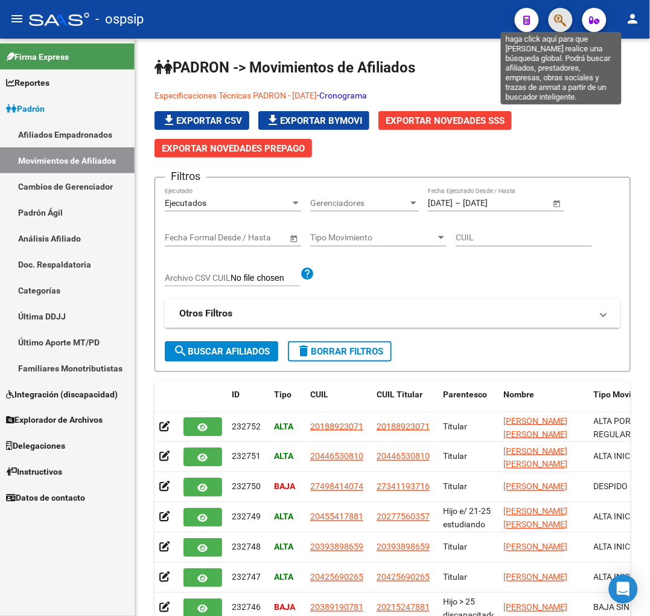
click at [561, 18] on icon "button" at bounding box center [561, 20] width 12 height 14
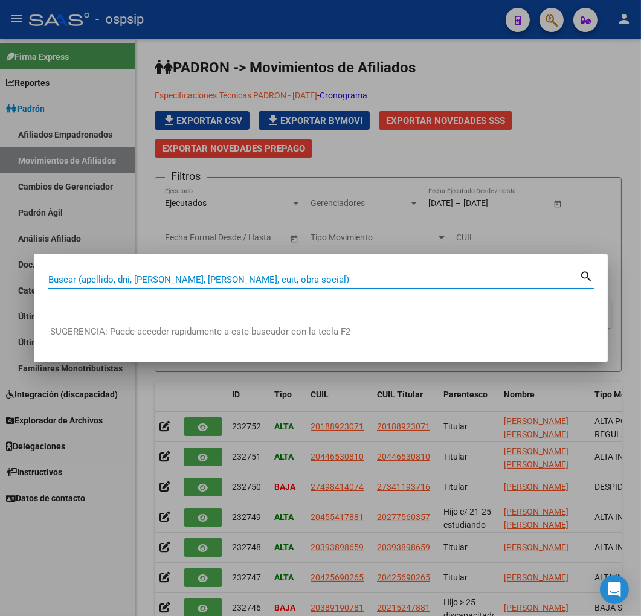
click at [57, 128] on div at bounding box center [320, 308] width 641 height 616
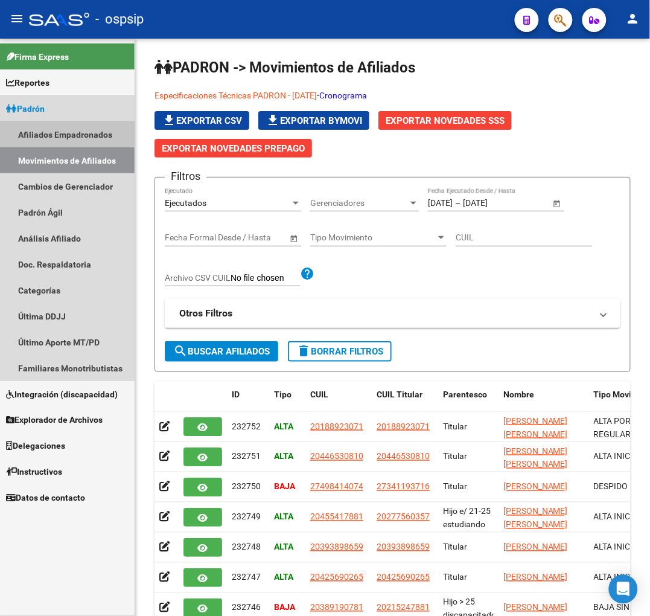
click at [60, 133] on link "Afiliados Empadronados" at bounding box center [67, 134] width 135 height 26
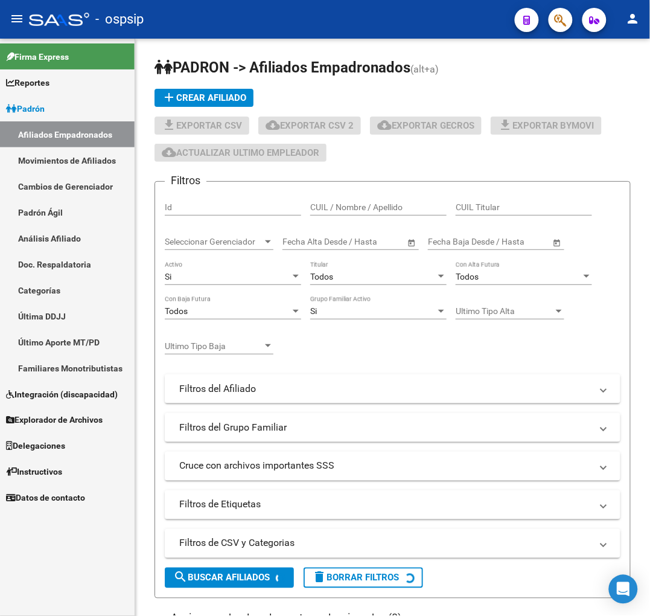
click at [553, 20] on button "button" at bounding box center [561, 20] width 24 height 24
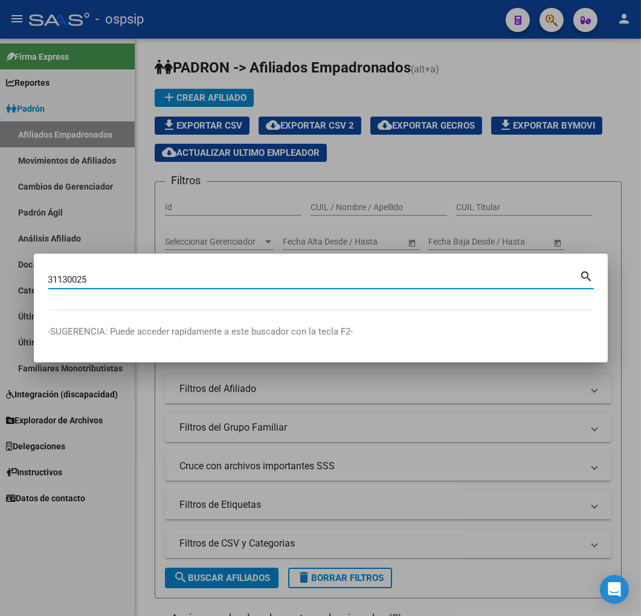
type input "31130025"
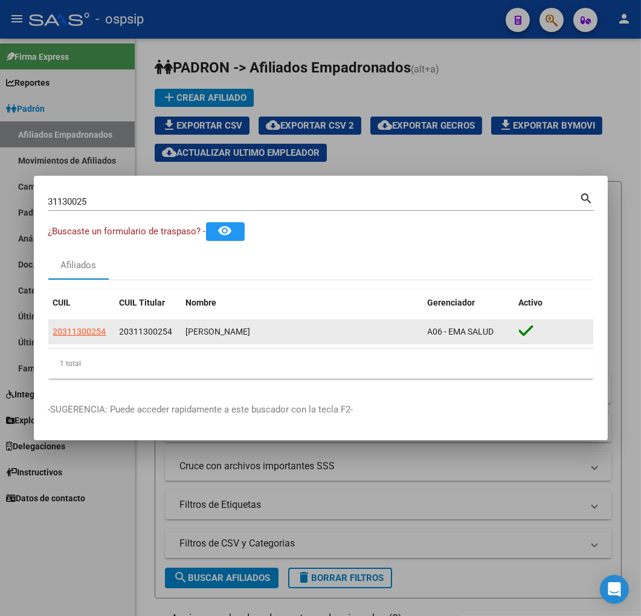
click at [97, 339] on datatable-body-cell "20311300254" at bounding box center [81, 332] width 66 height 24
click at [95, 333] on span "20311300254" at bounding box center [79, 332] width 53 height 10
type textarea "20311300254"
